Goal: Contribute content: Add original content to the website for others to see

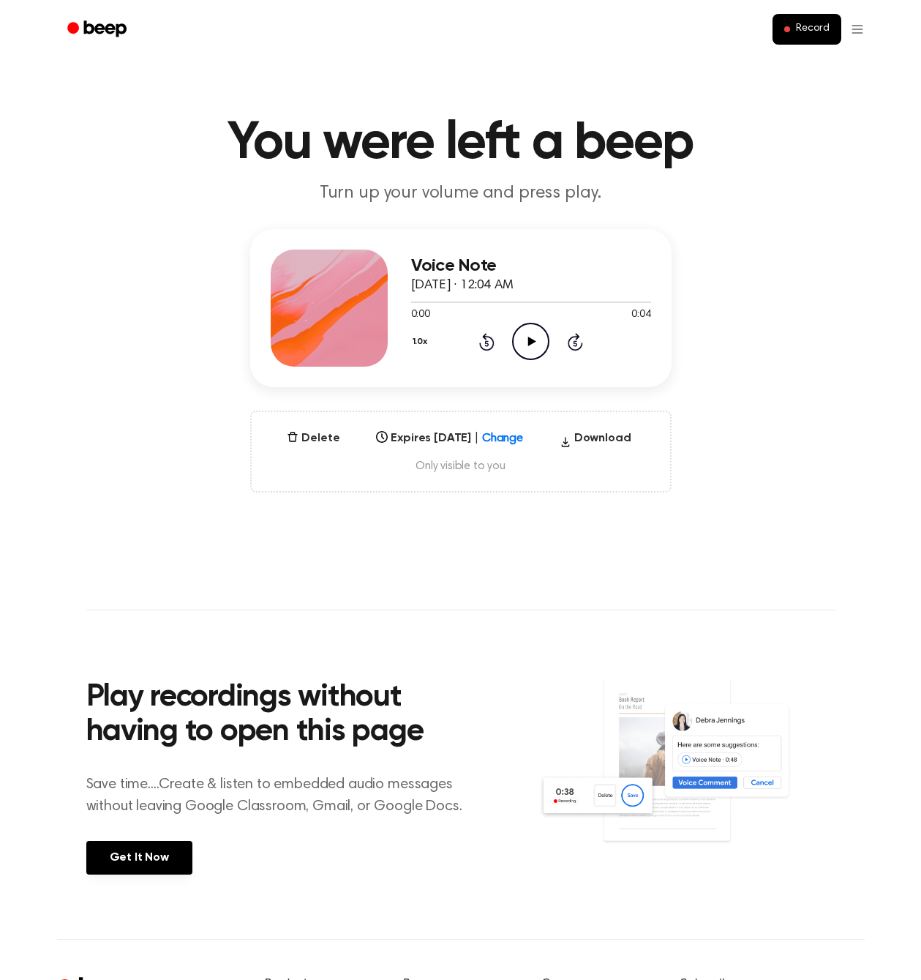
click at [719, 83] on main "You were left a beep Turn up your volume and press play. Voice Note [DATE] · 12…" at bounding box center [460, 469] width 921 height 939
click at [800, 26] on span "Record" at bounding box center [812, 29] width 33 height 13
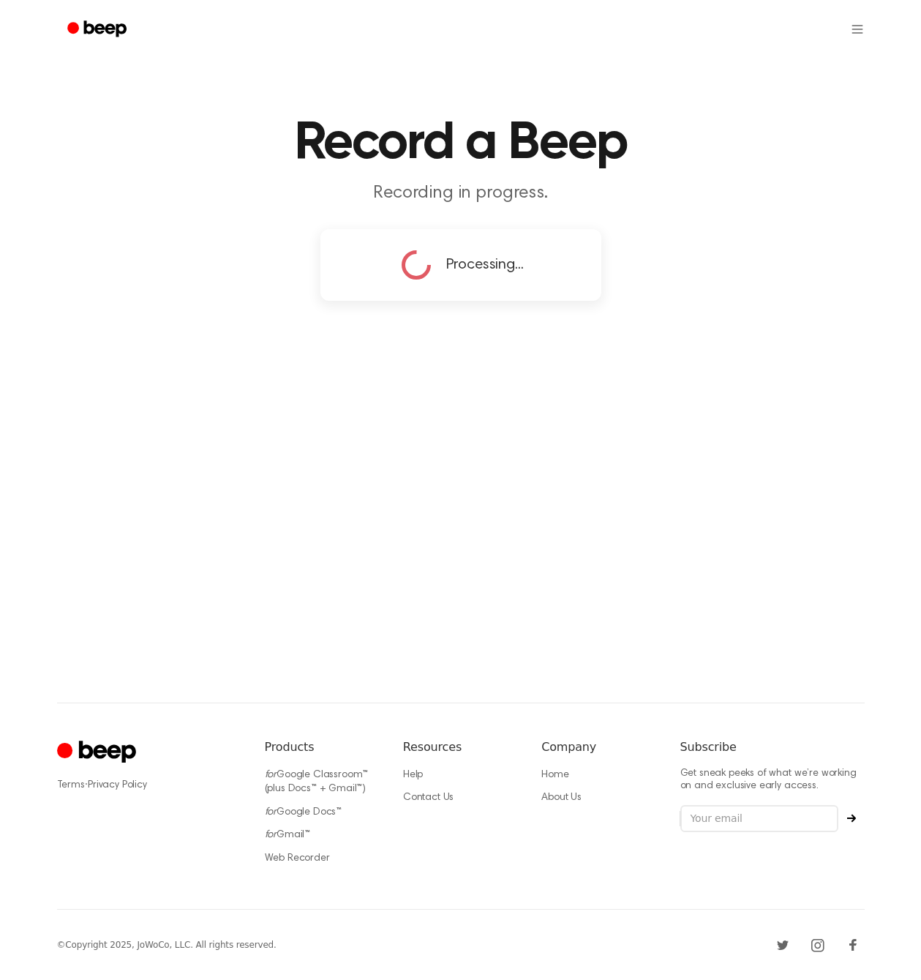
click at [101, 34] on icon "Beep" at bounding box center [98, 28] width 62 height 21
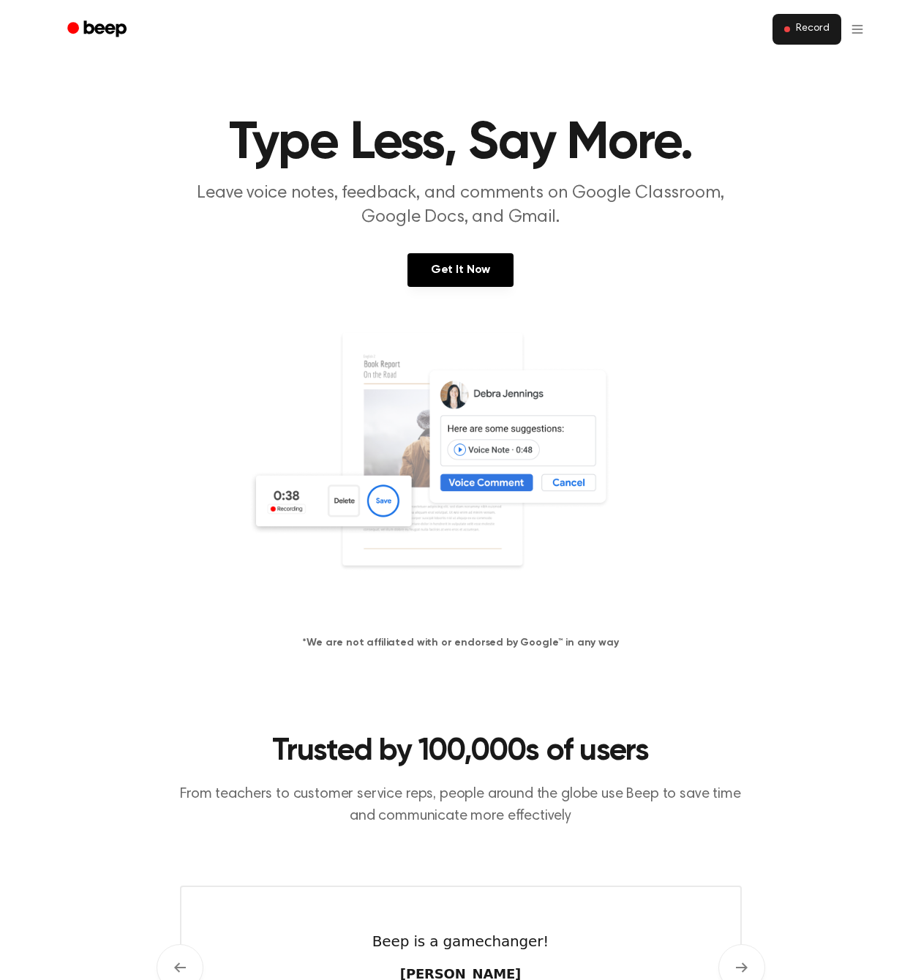
click at [814, 25] on span "Record" at bounding box center [812, 29] width 33 height 13
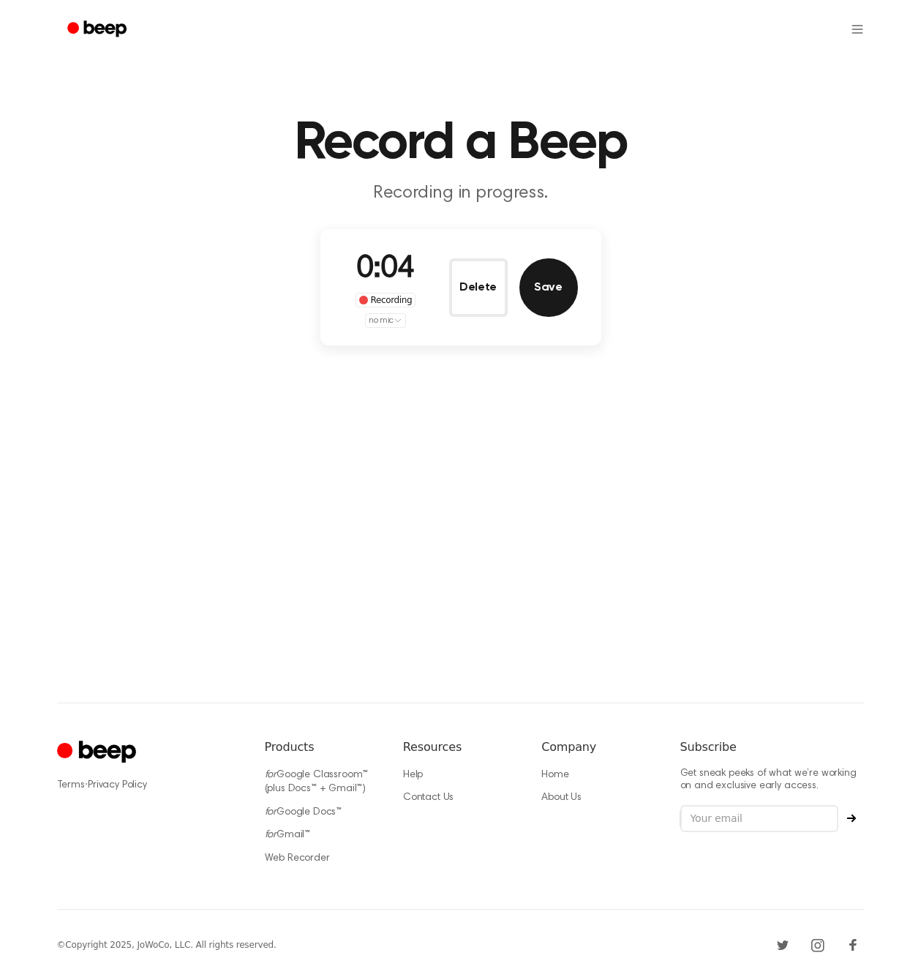
click at [552, 283] on button "Save" at bounding box center [549, 287] width 59 height 59
click at [858, 35] on html "Record a Beep Recording in progress. Processing... ⚠️ We are experiencing issue…" at bounding box center [460, 490] width 921 height 980
click at [801, 64] on link "Recording History" at bounding box center [816, 63] width 91 height 24
